Goal: Task Accomplishment & Management: Use online tool/utility

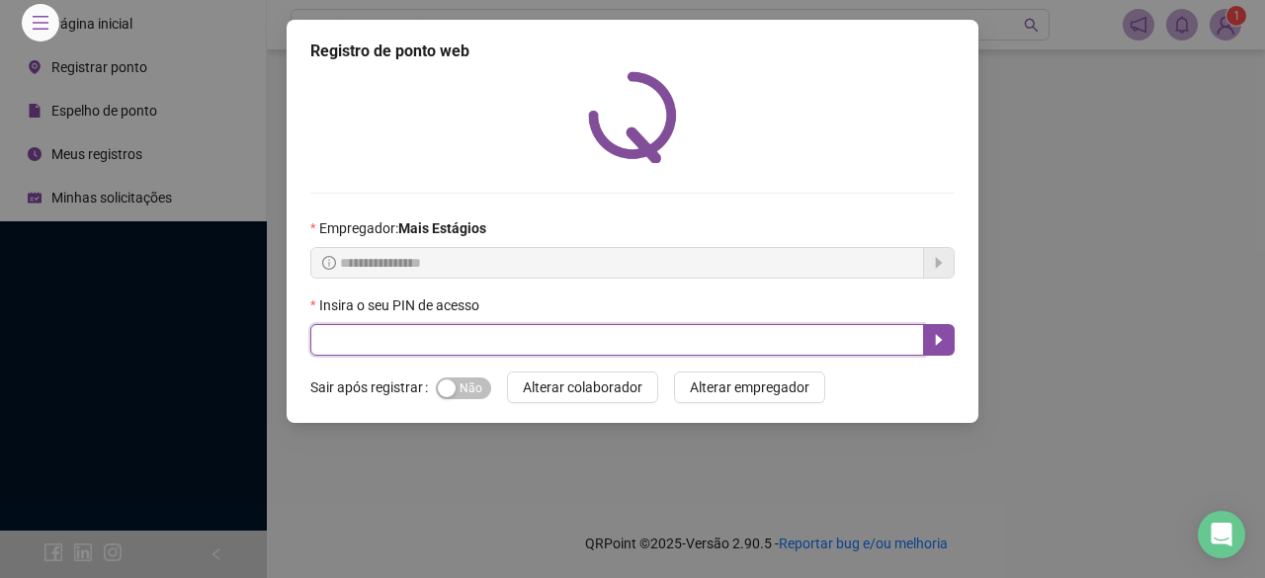
click at [562, 335] on input "text" at bounding box center [617, 340] width 614 height 32
type input "*****"
click at [945, 332] on icon "caret-right" at bounding box center [939, 340] width 16 height 16
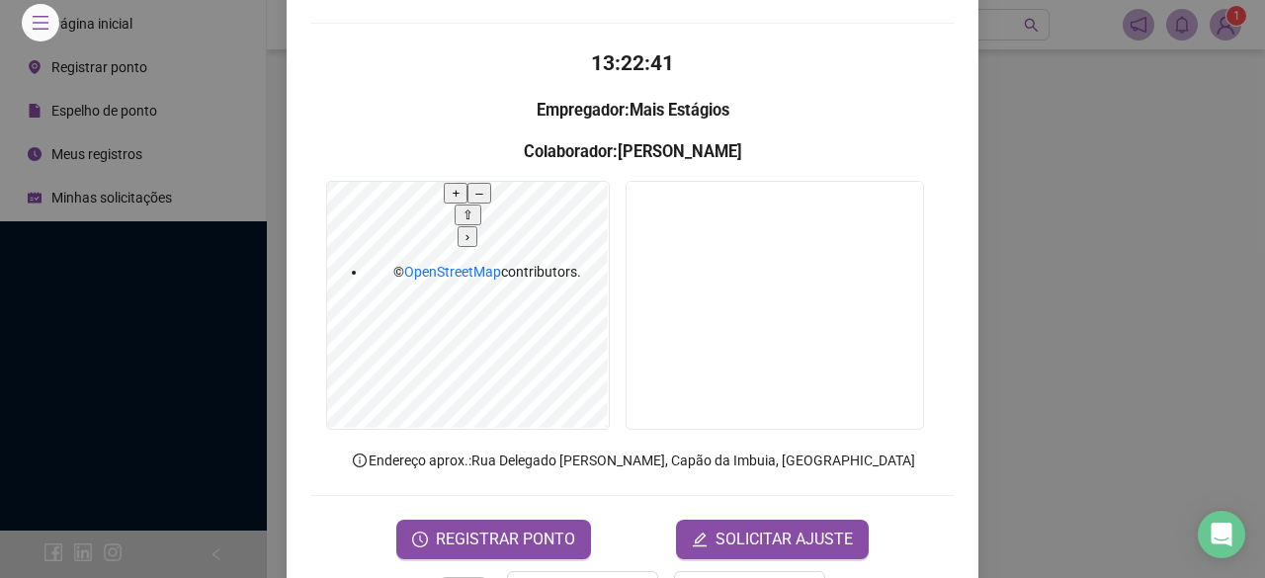
scroll to position [192, 0]
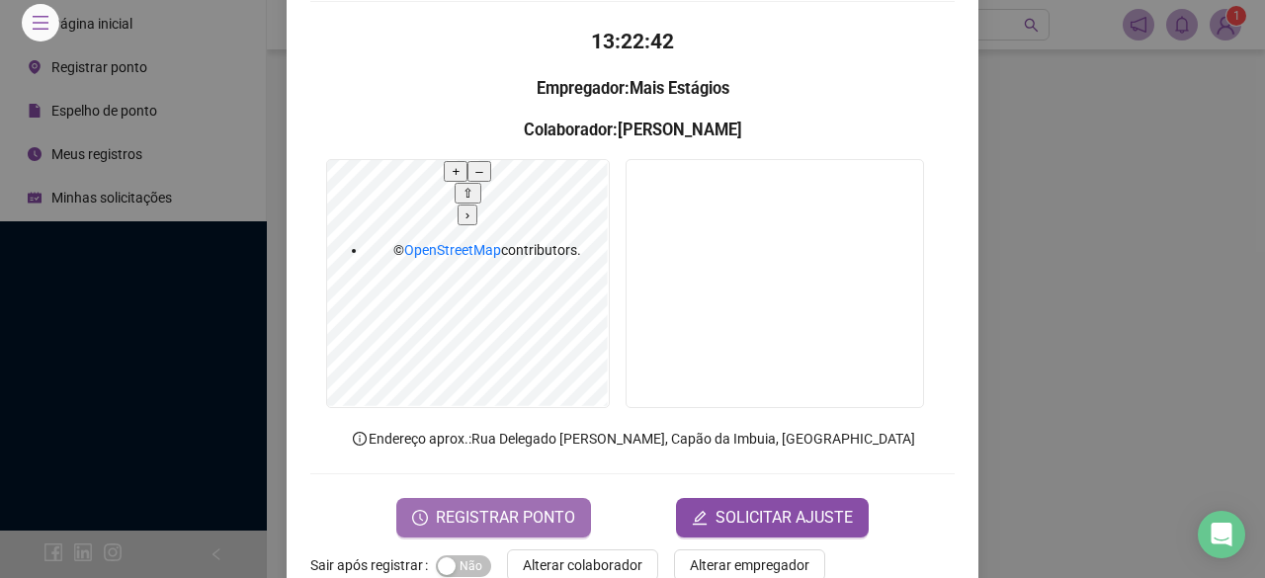
click at [530, 506] on span "REGISTRAR PONTO" at bounding box center [505, 518] width 139 height 24
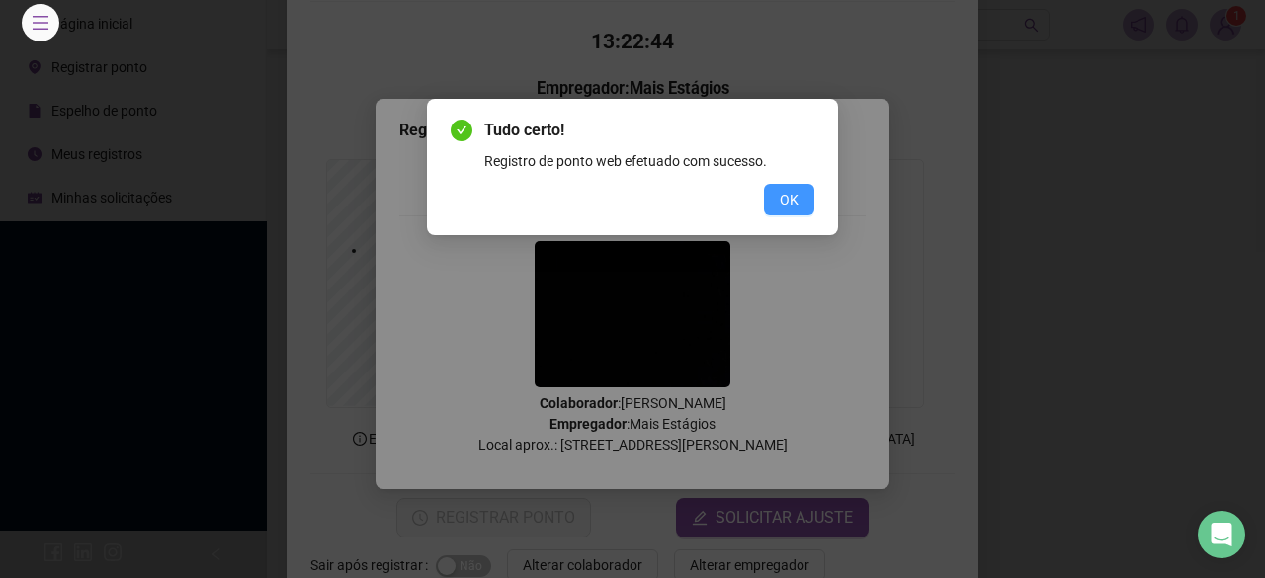
click at [805, 208] on button "OK" at bounding box center [789, 200] width 50 height 32
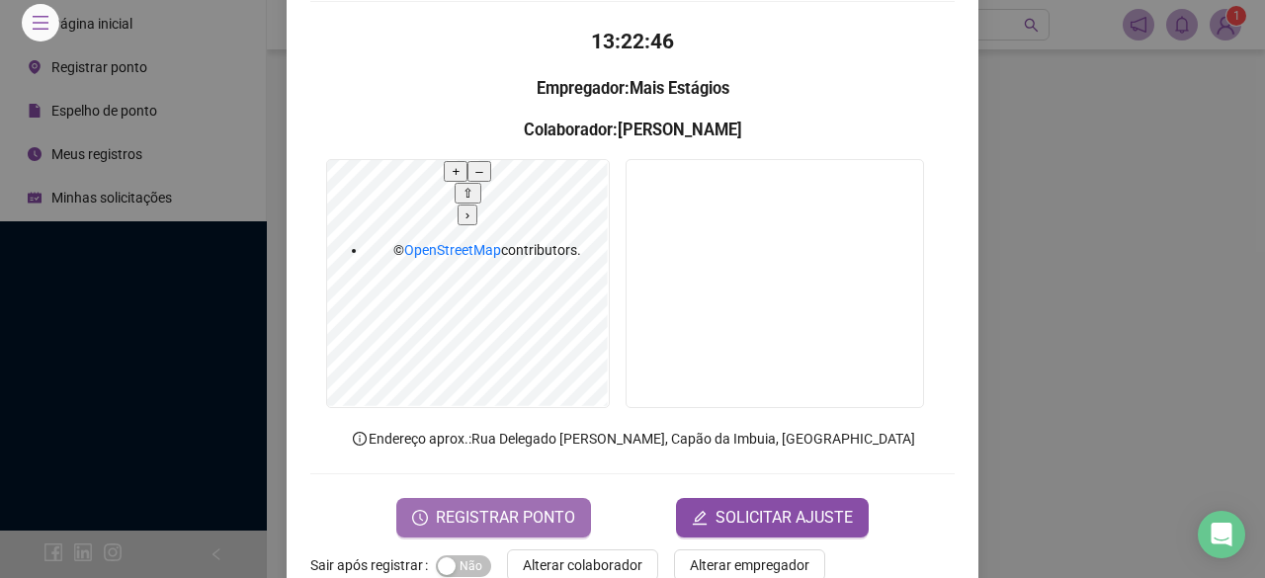
click at [488, 506] on span "REGISTRAR PONTO" at bounding box center [505, 518] width 139 height 24
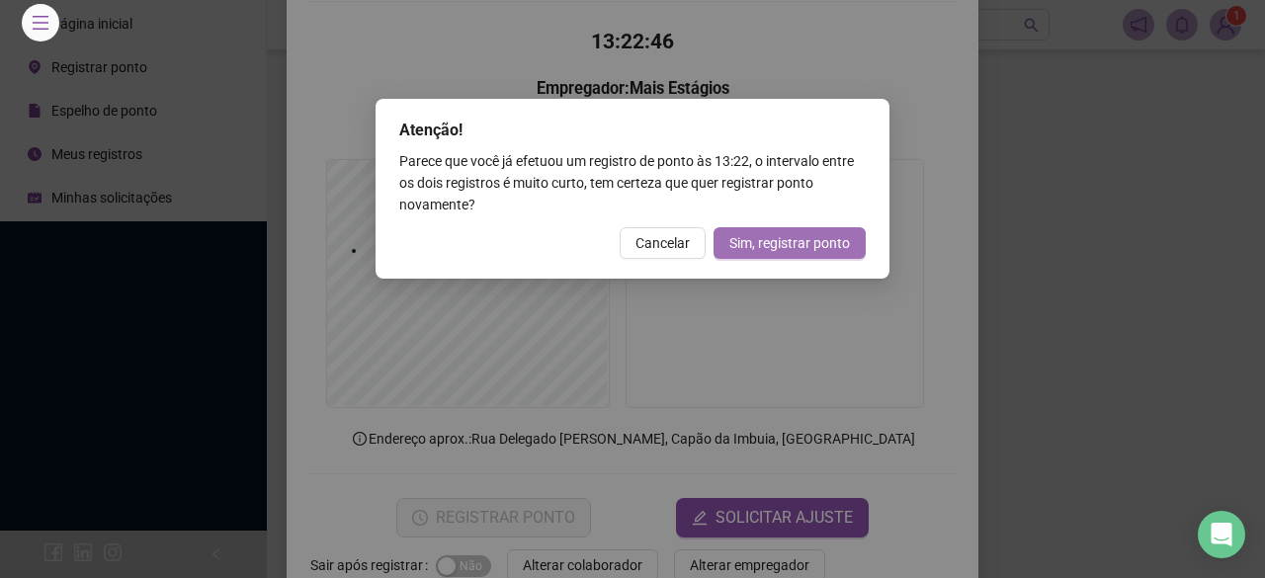
click at [758, 250] on span "Sim, registrar ponto" at bounding box center [790, 243] width 121 height 22
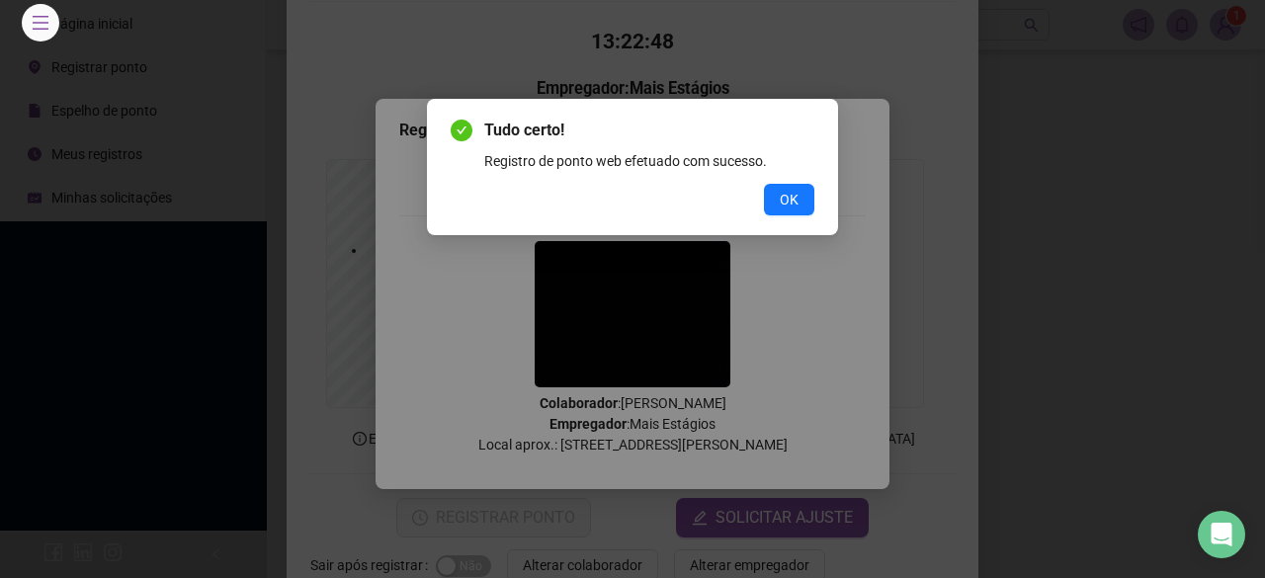
drag, startPoint x: 767, startPoint y: 201, endPoint x: 670, endPoint y: 146, distance: 111.1
click at [767, 201] on button "OK" at bounding box center [789, 200] width 50 height 32
